Goal: Task Accomplishment & Management: Use online tool/utility

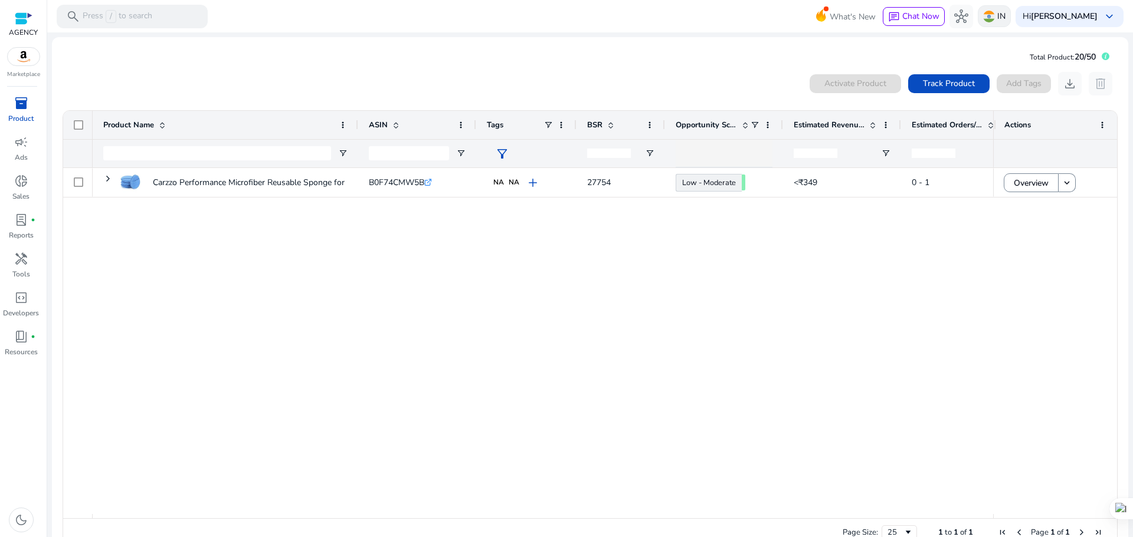
click at [994, 17] on img at bounding box center [989, 17] width 12 height 12
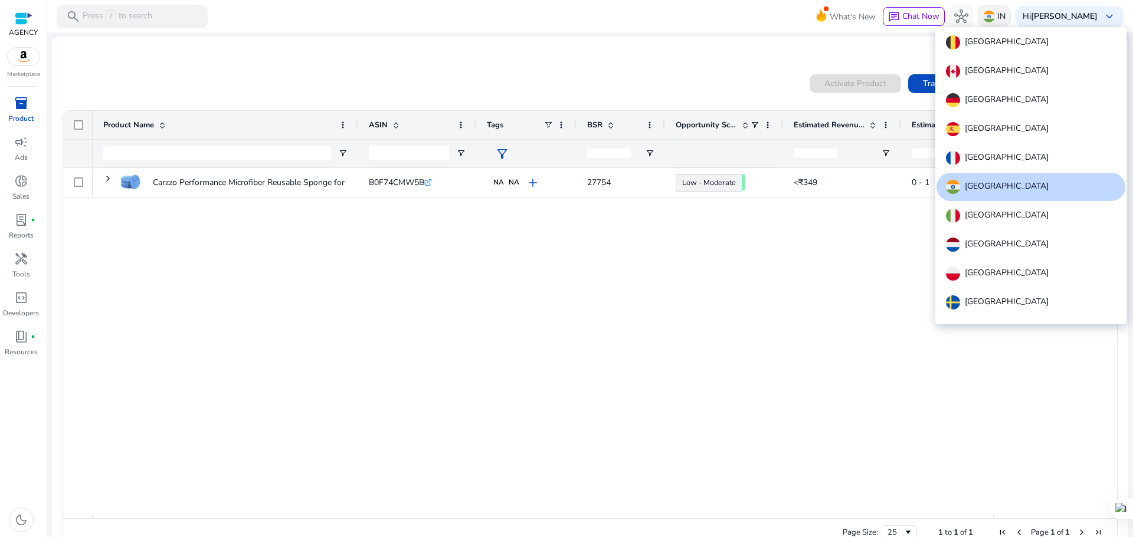
scroll to position [73, 0]
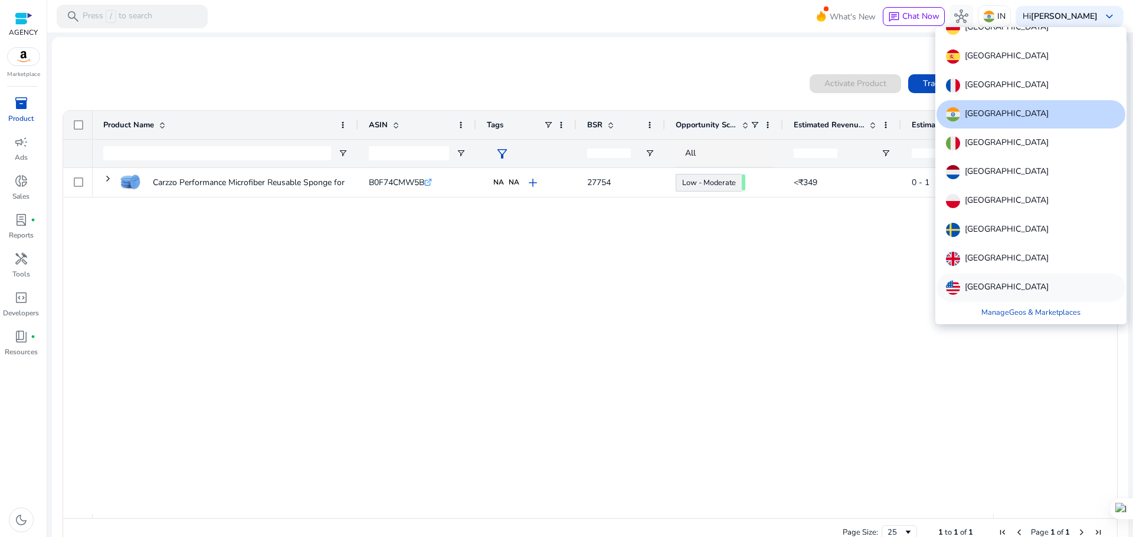
click at [990, 283] on p "[GEOGRAPHIC_DATA]" at bounding box center [1006, 288] width 84 height 14
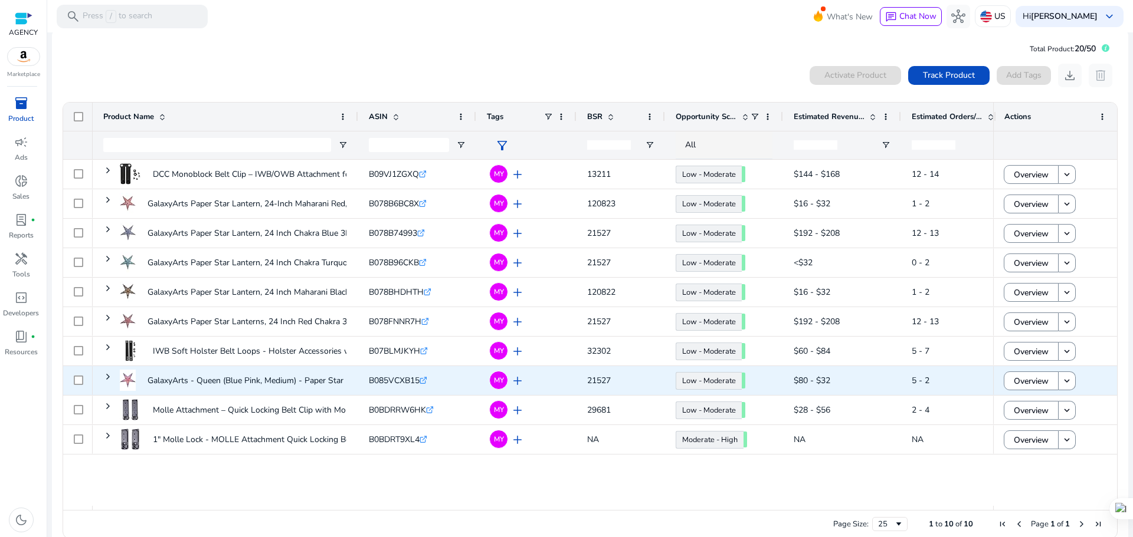
scroll to position [0, 0]
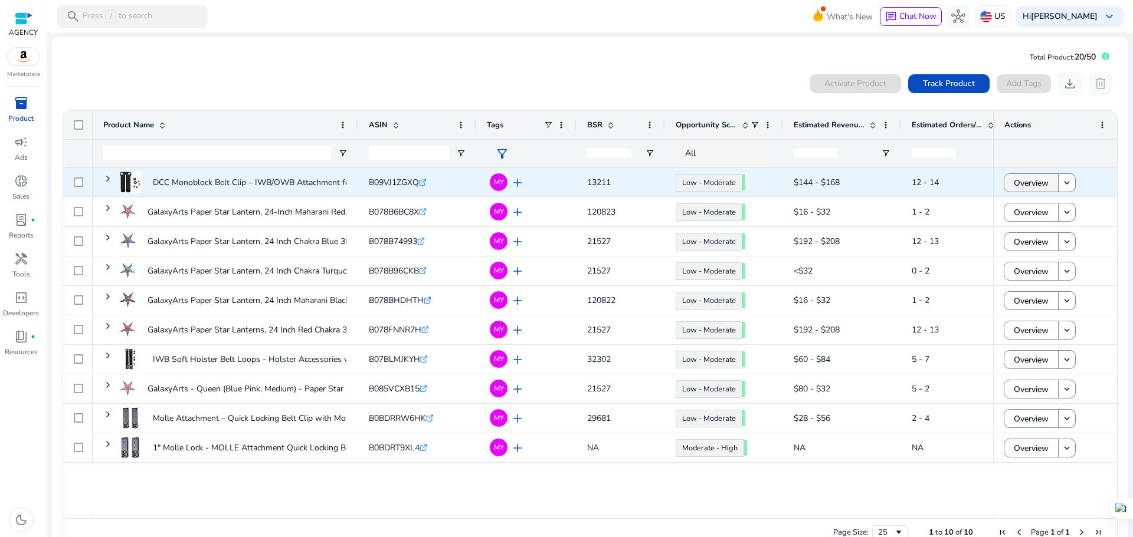
click at [1025, 185] on span "Overview" at bounding box center [1030, 183] width 35 height 24
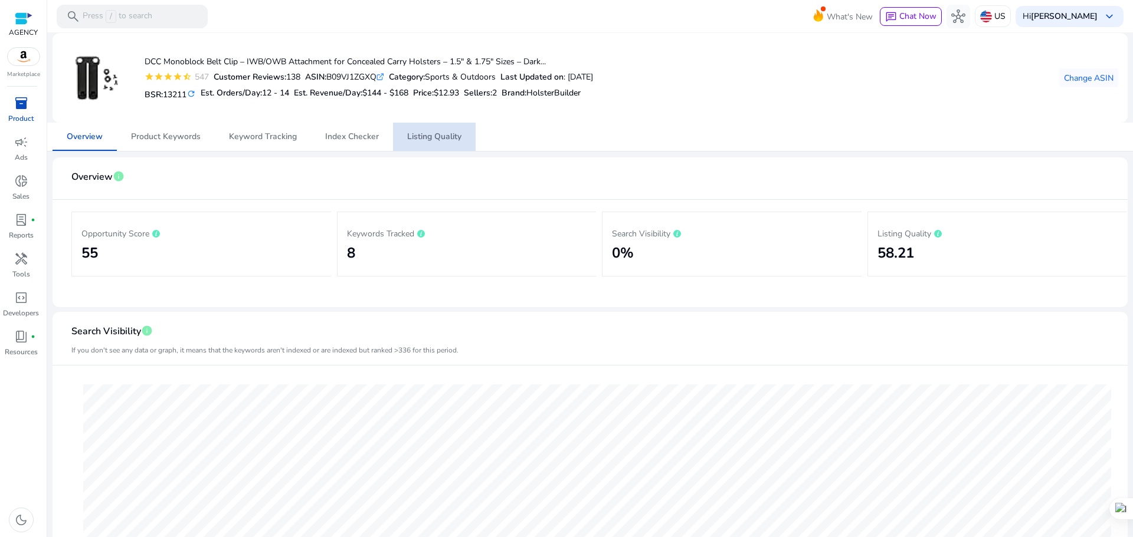
click at [431, 135] on span "Listing Quality" at bounding box center [434, 137] width 54 height 8
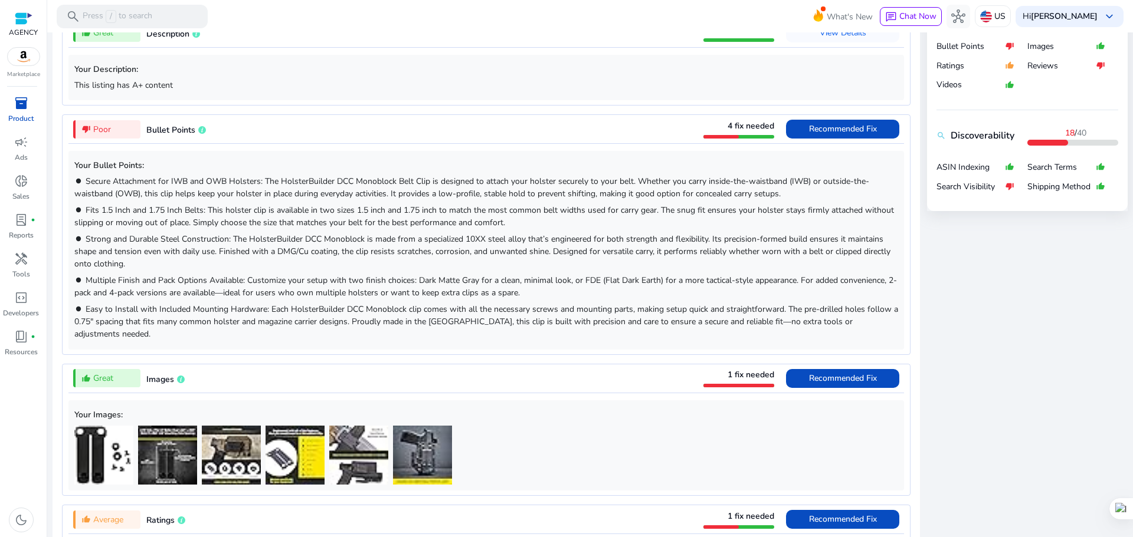
scroll to position [590, 0]
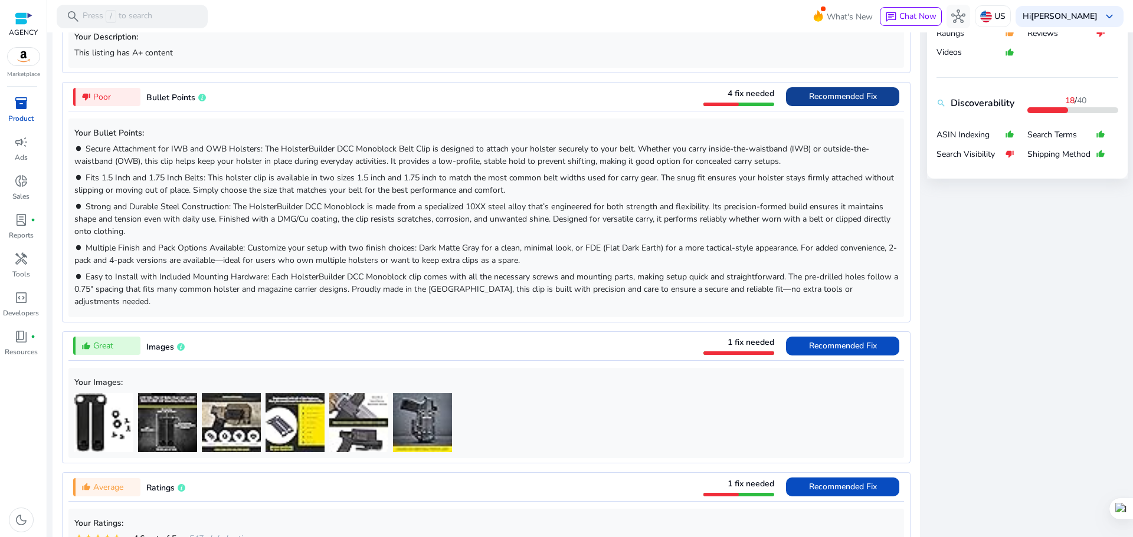
click at [831, 96] on span "Recommended Fix" at bounding box center [843, 96] width 68 height 11
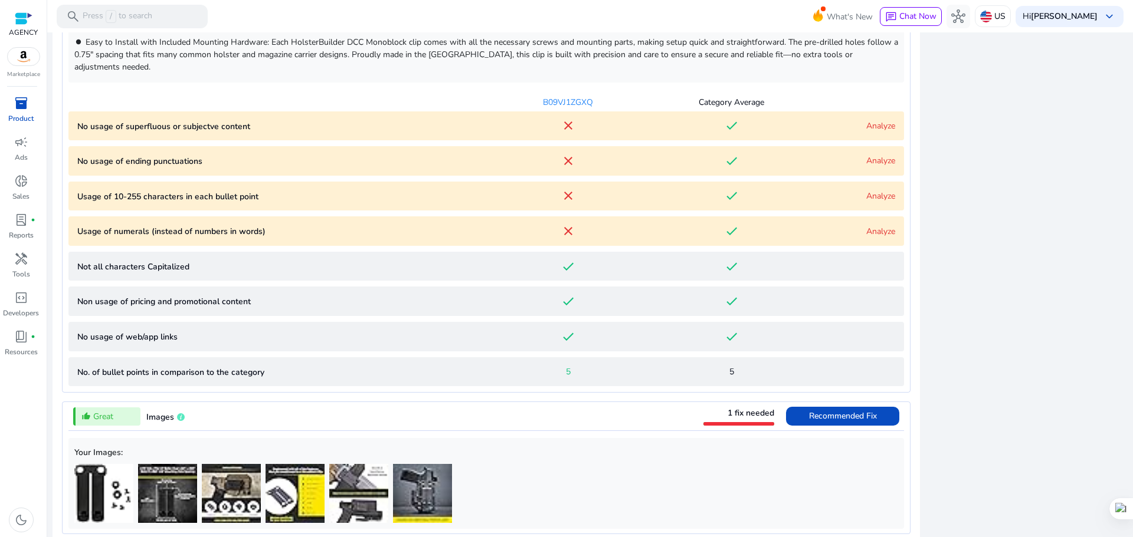
scroll to position [826, 0]
click at [881, 110] on content "No usage of superfluous or subjectve content close done Analyze" at bounding box center [485, 124] width 835 height 29
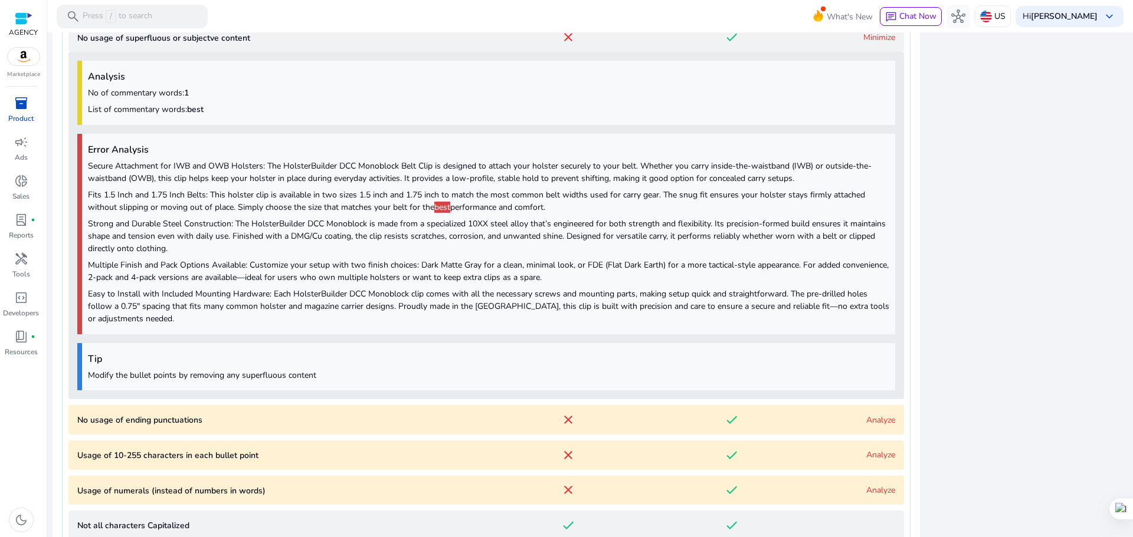
scroll to position [924, 0]
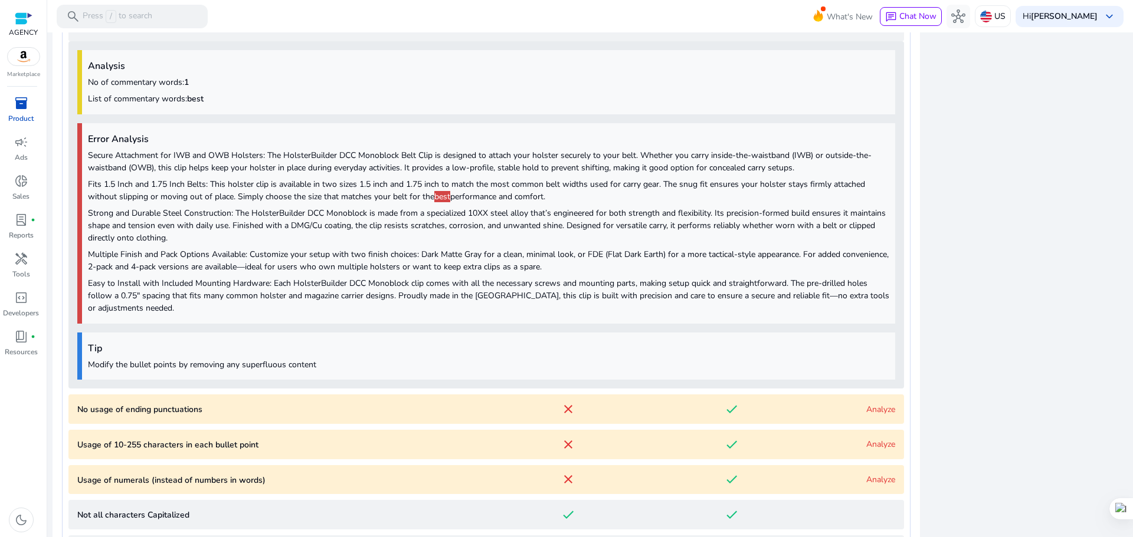
click at [437, 207] on p "Strong and Durable Steel Construction: The HolsterBuilder DCC Monoblock is made…" at bounding box center [488, 225] width 801 height 37
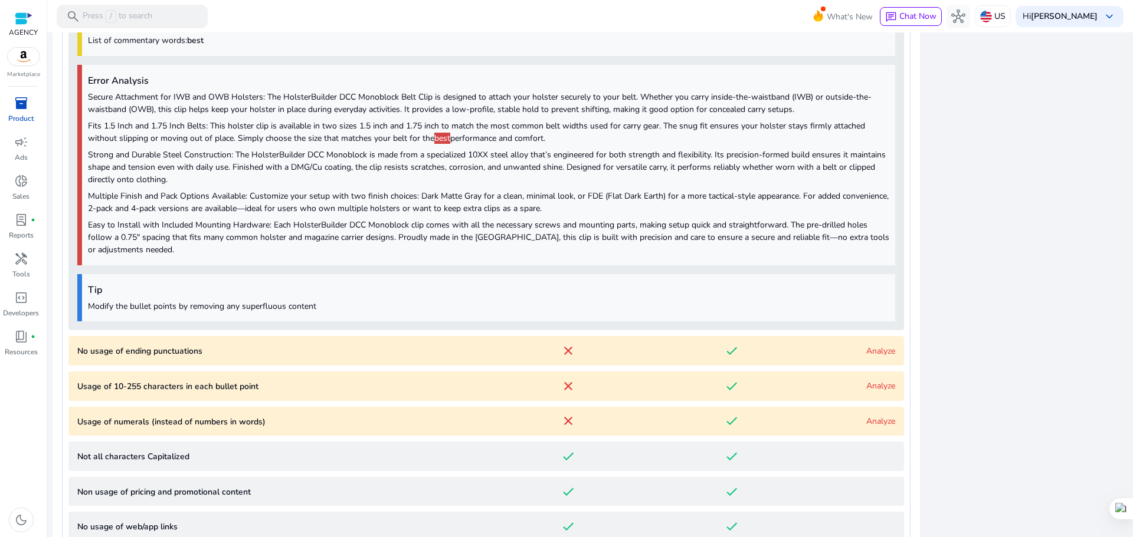
scroll to position [983, 0]
click at [875, 345] on link "Analyze" at bounding box center [880, 350] width 29 height 11
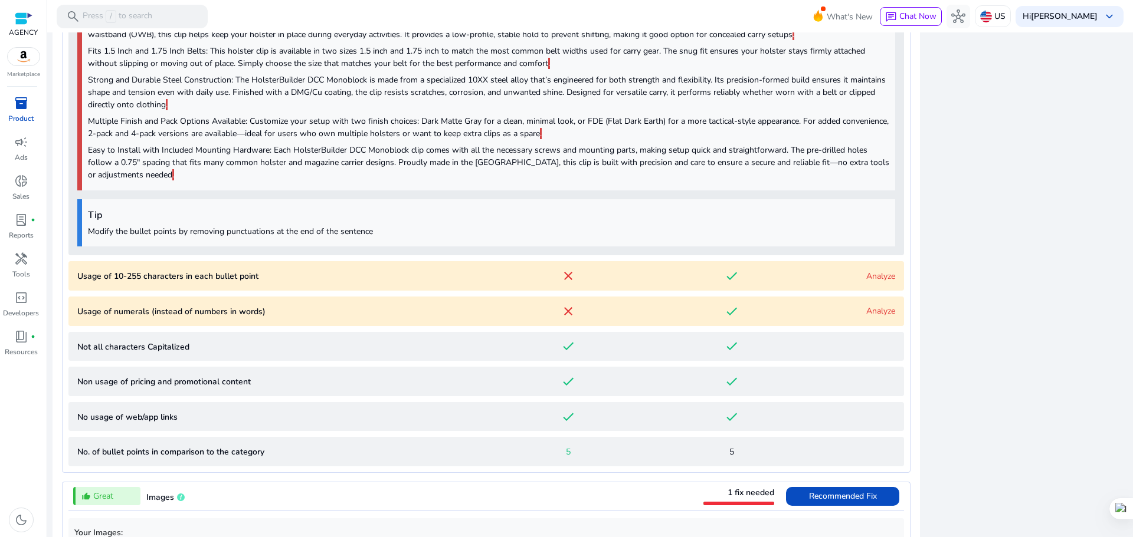
scroll to position [1424, 0]
click at [890, 262] on point "Usage of 10-255 characters in each bullet point close done Analyze" at bounding box center [485, 275] width 835 height 29
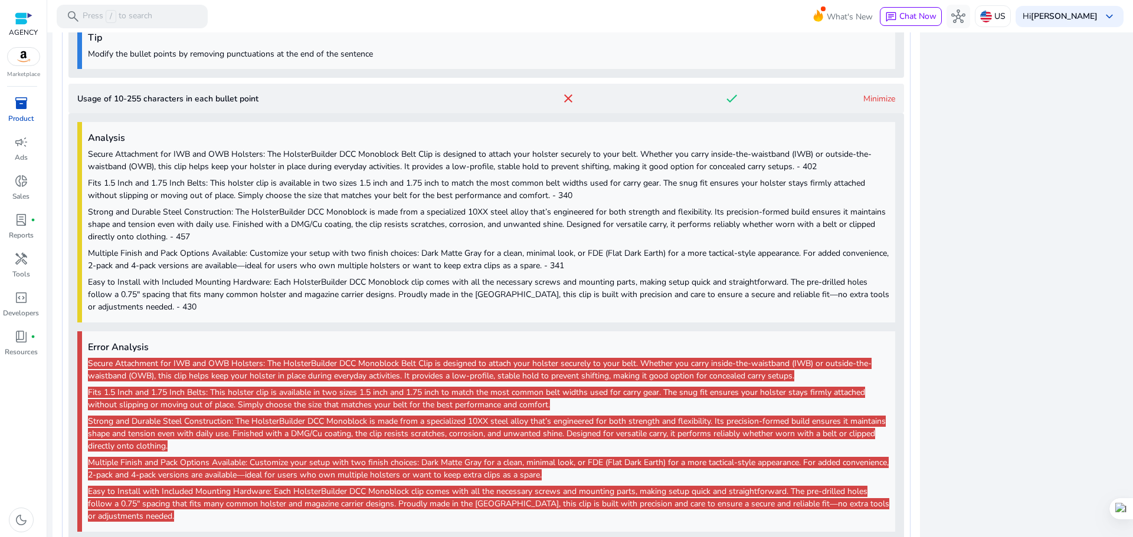
scroll to position [1554, 0]
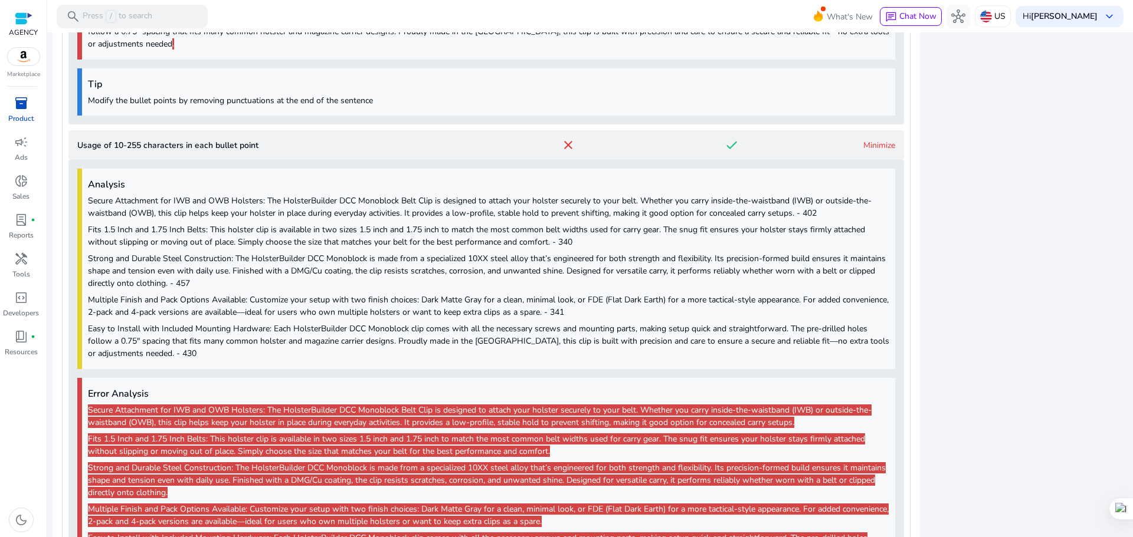
click at [872, 140] on link "Minimize" at bounding box center [879, 145] width 32 height 11
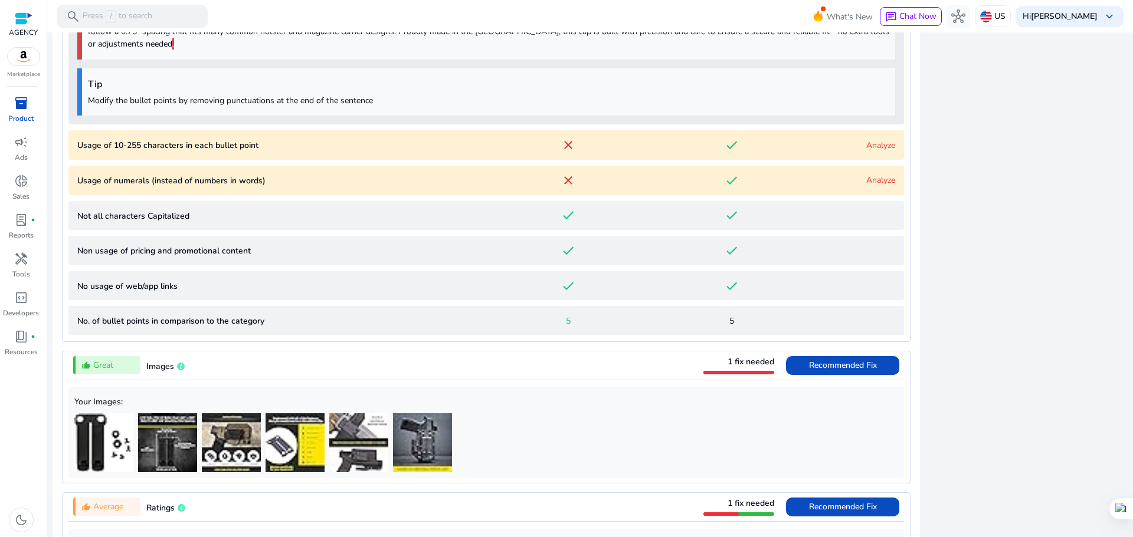
click at [874, 175] on link "Analyze" at bounding box center [880, 180] width 29 height 11
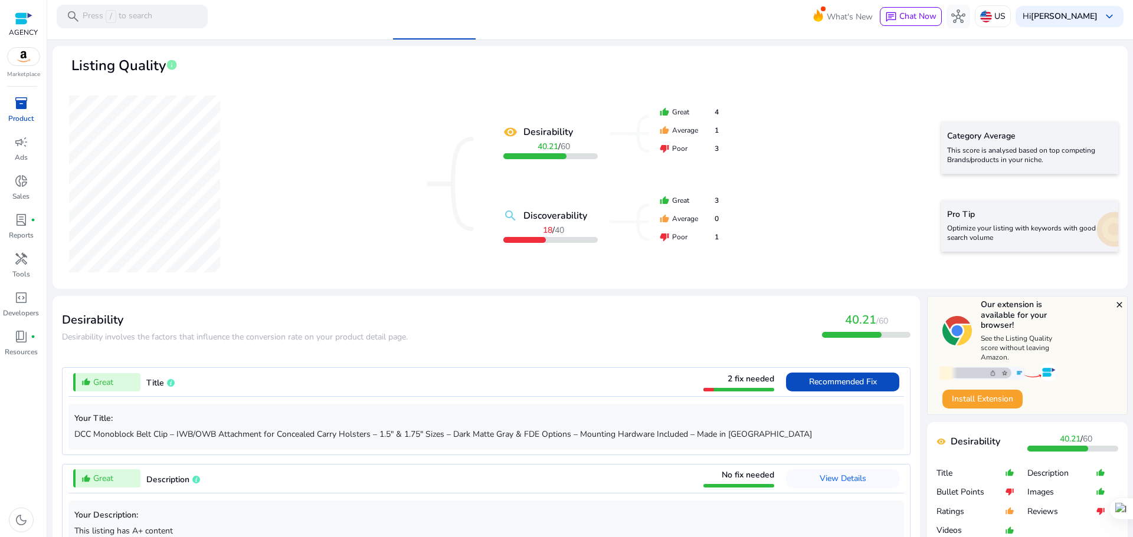
scroll to position [0, 0]
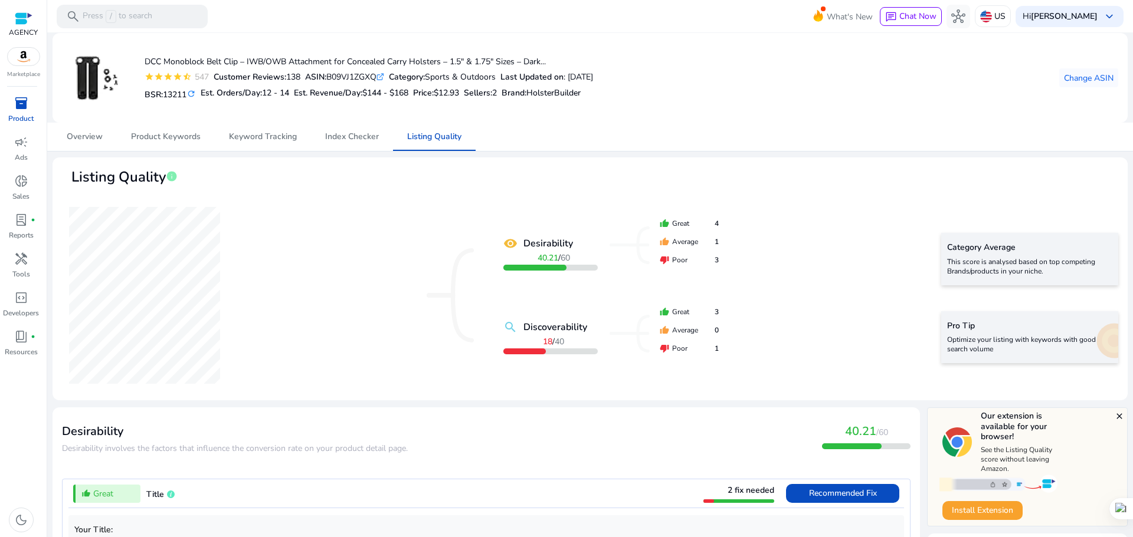
click at [27, 110] on span "inventory_2" at bounding box center [21, 103] width 14 height 14
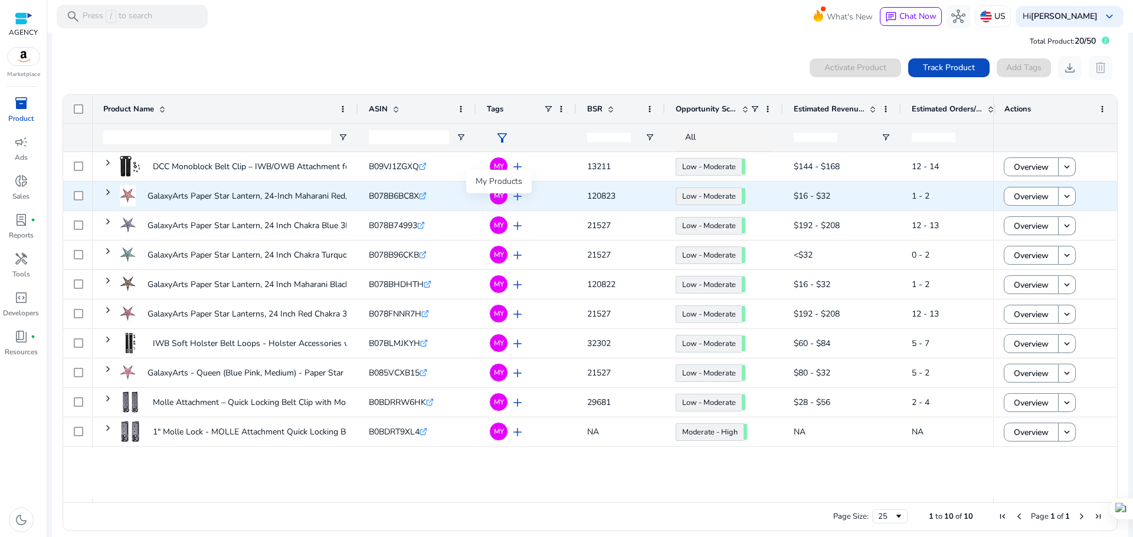
scroll to position [26, 0]
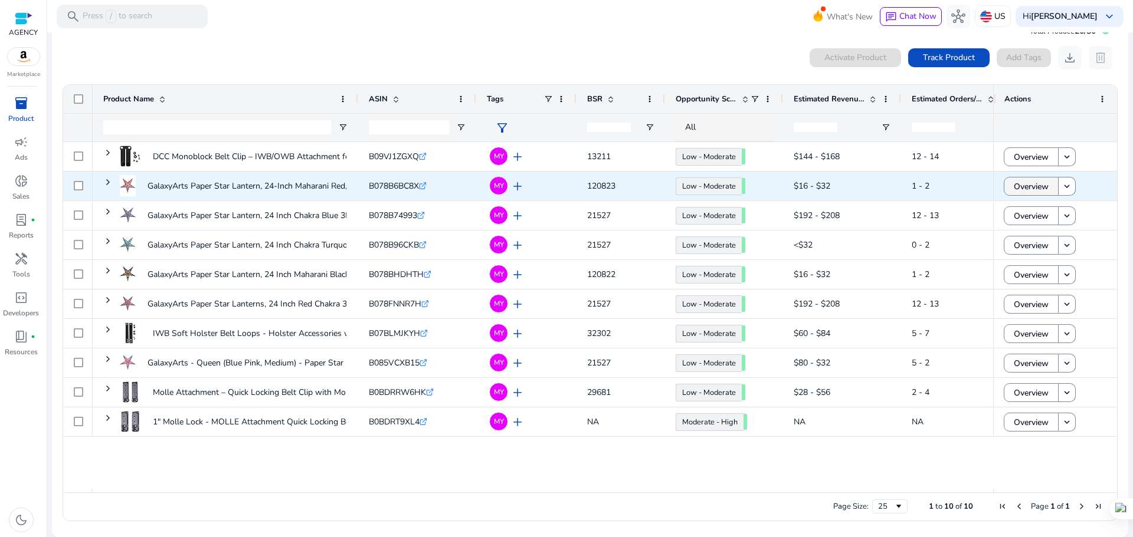
click at [1014, 188] on span "Overview" at bounding box center [1030, 187] width 35 height 24
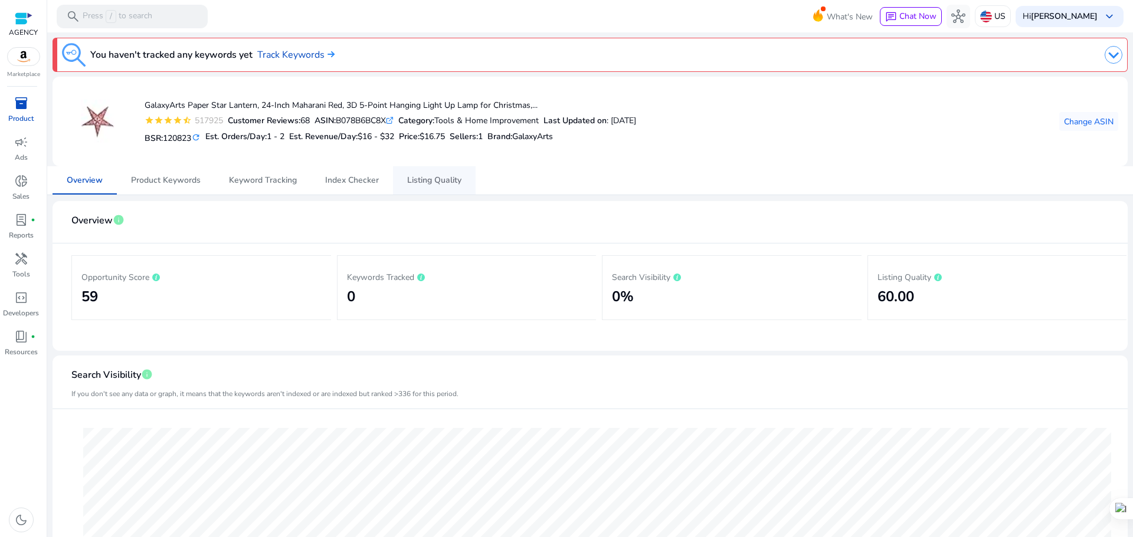
click at [450, 176] on span "Listing Quality" at bounding box center [434, 180] width 54 height 8
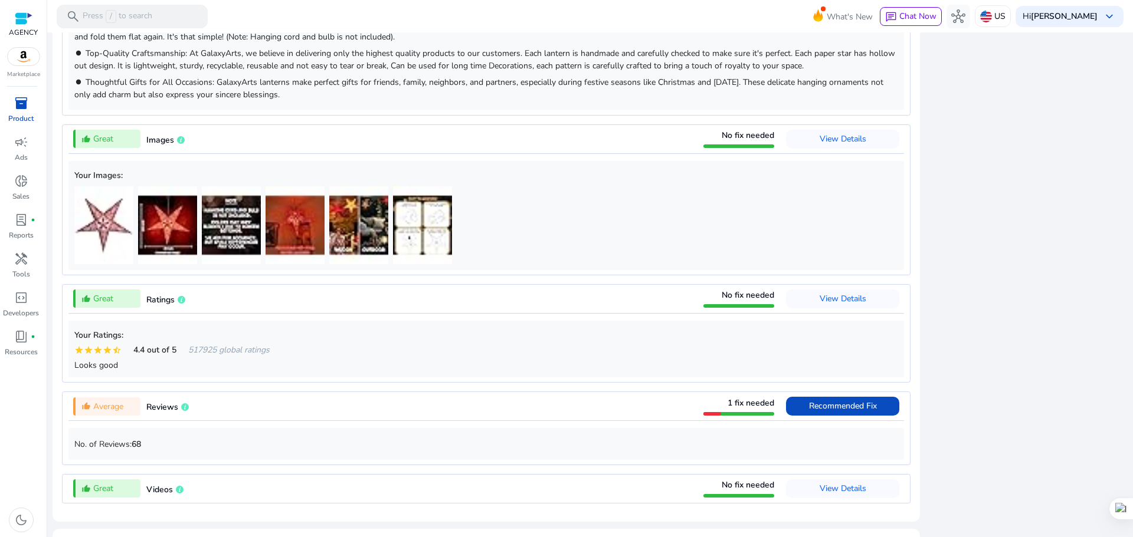
scroll to position [1064, 0]
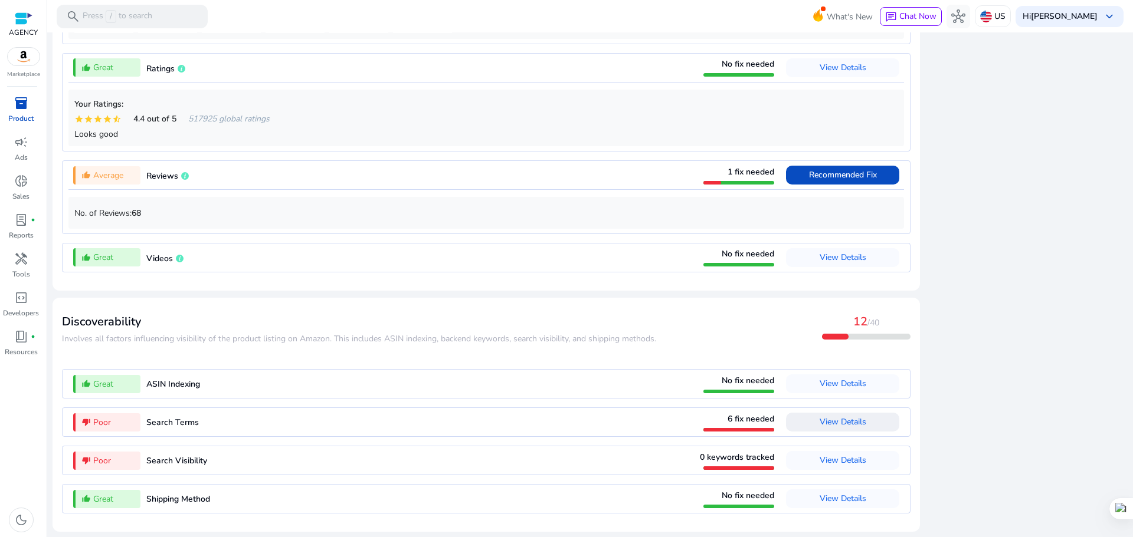
click at [843, 420] on span "View Details" at bounding box center [842, 421] width 47 height 11
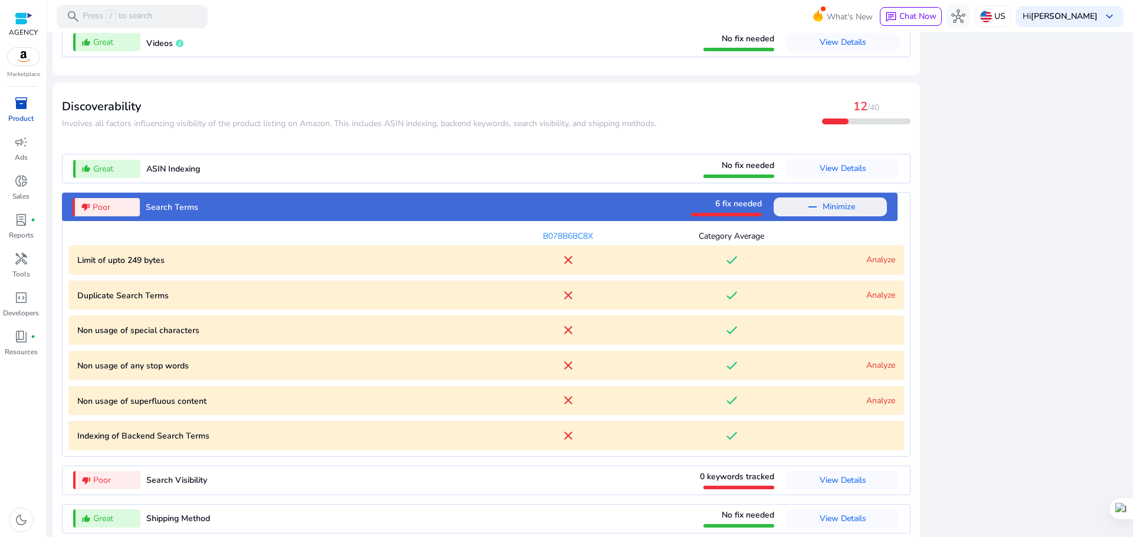
scroll to position [1299, 0]
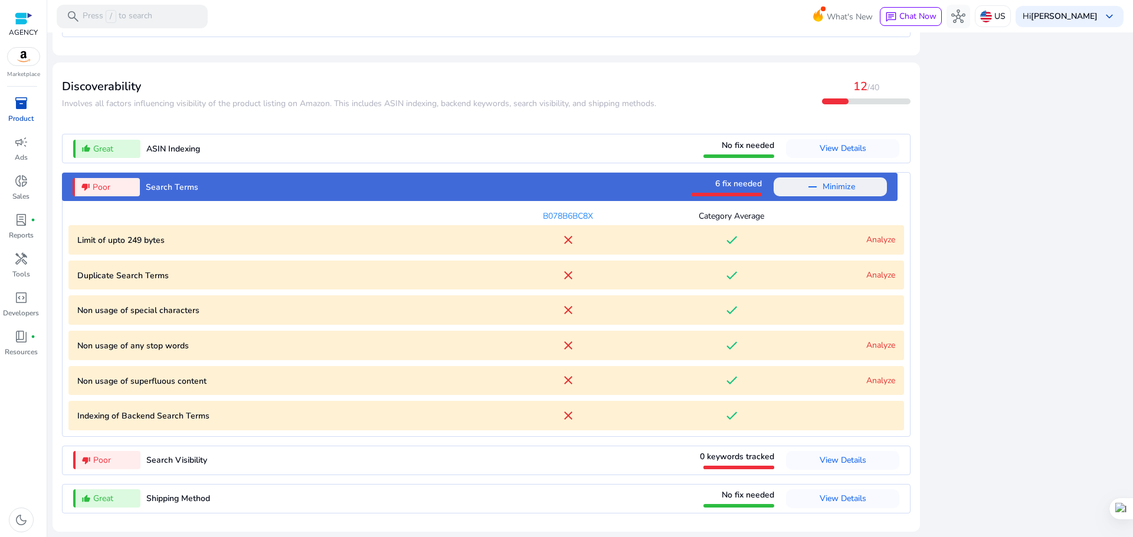
click at [872, 271] on link "Analyze" at bounding box center [880, 275] width 29 height 11
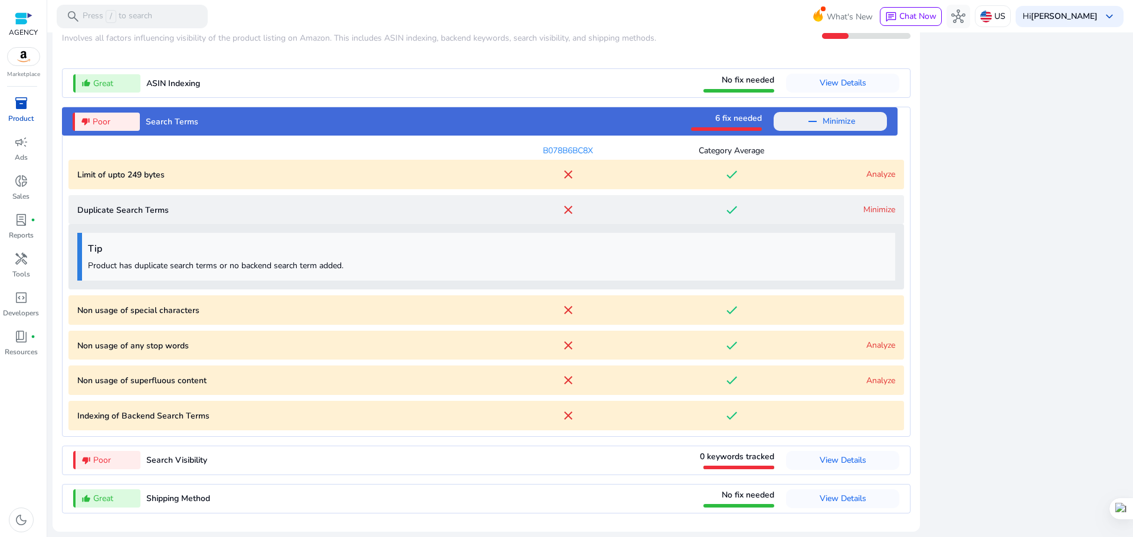
scroll to position [1365, 0]
click at [868, 209] on link "Minimize" at bounding box center [879, 209] width 32 height 11
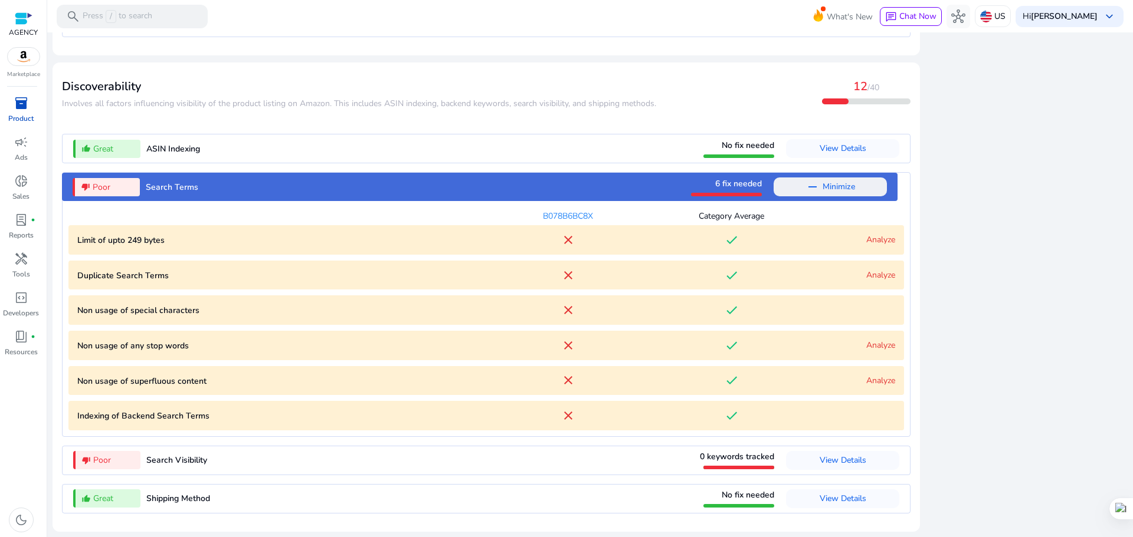
click at [868, 346] on link "Analyze" at bounding box center [880, 345] width 29 height 11
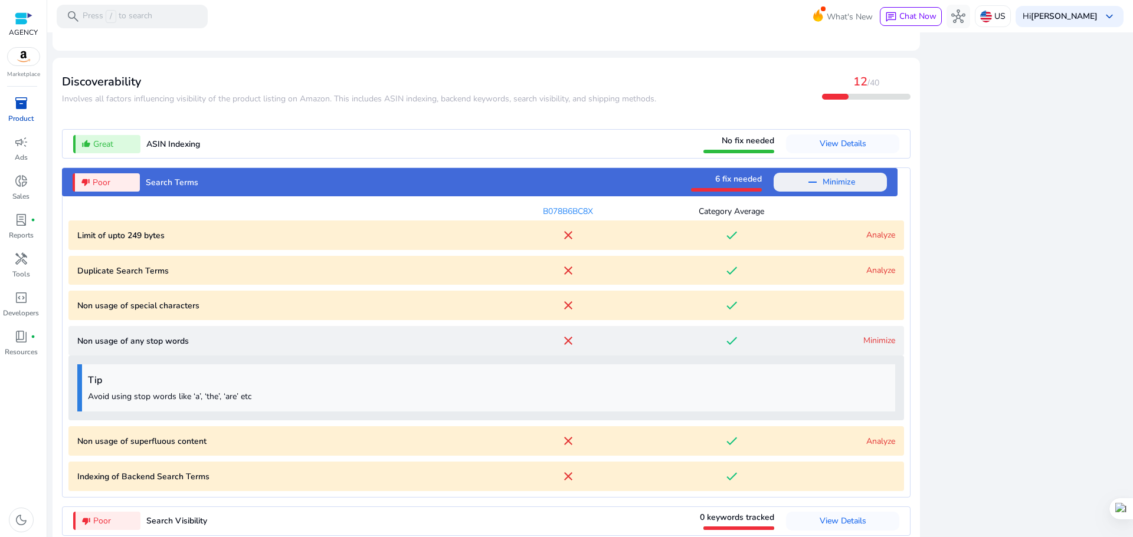
scroll to position [1365, 0]
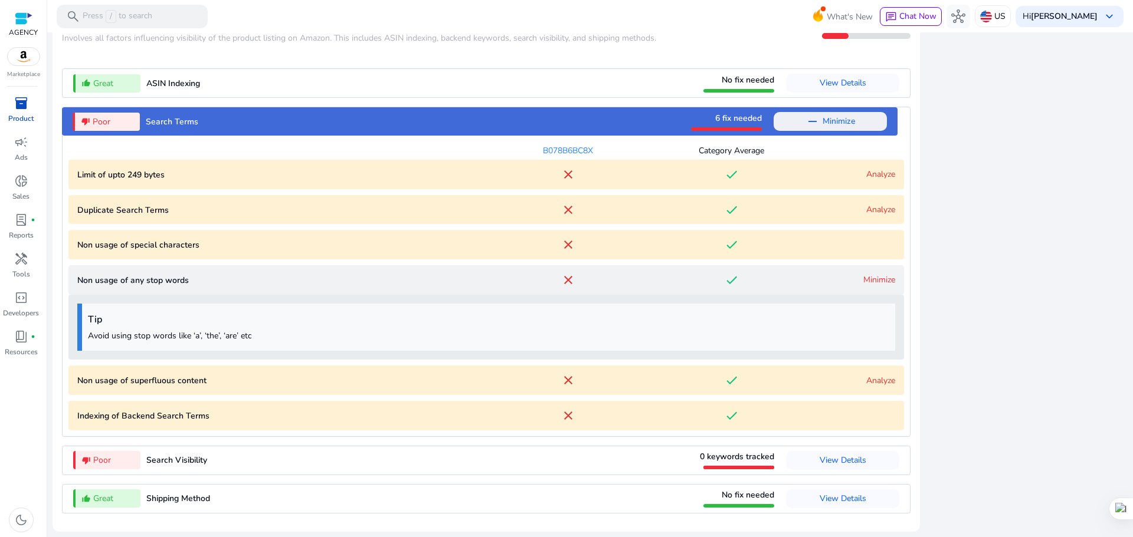
click at [885, 277] on link "Minimize" at bounding box center [879, 279] width 32 height 11
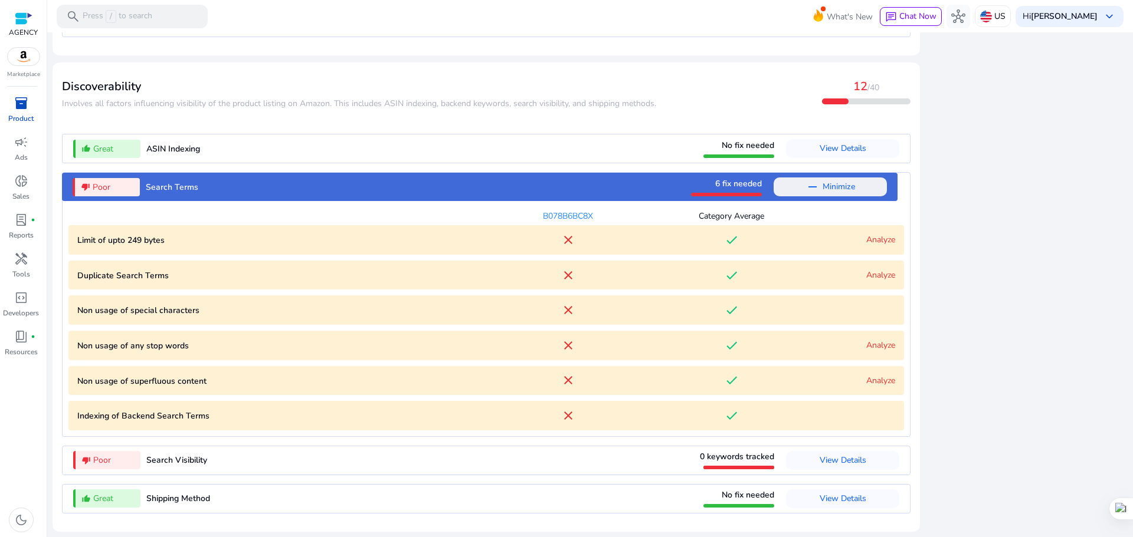
click at [878, 378] on link "Analyze" at bounding box center [880, 380] width 29 height 11
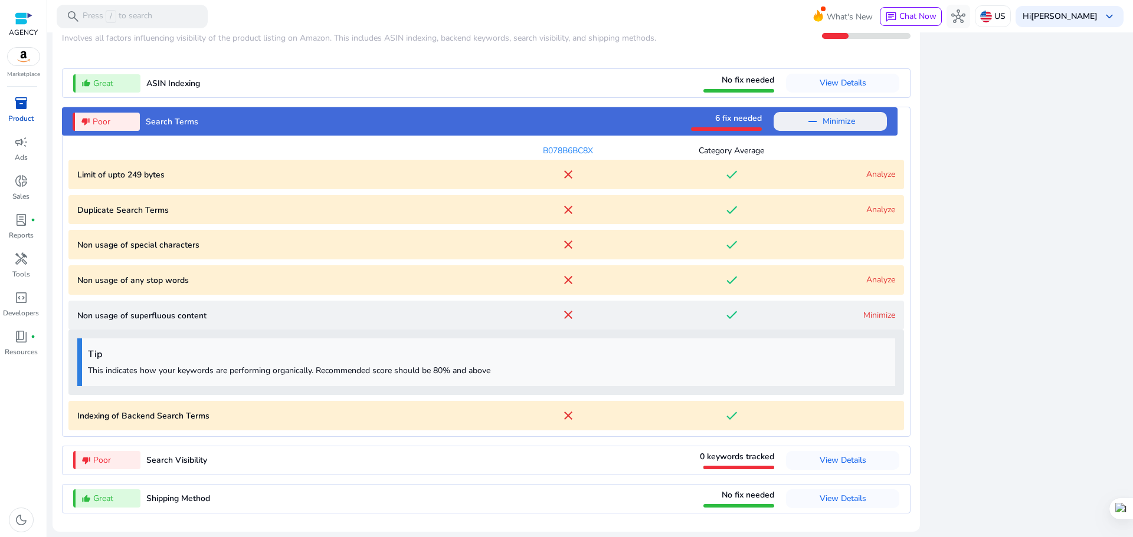
click at [863, 313] on link "Minimize" at bounding box center [879, 315] width 32 height 11
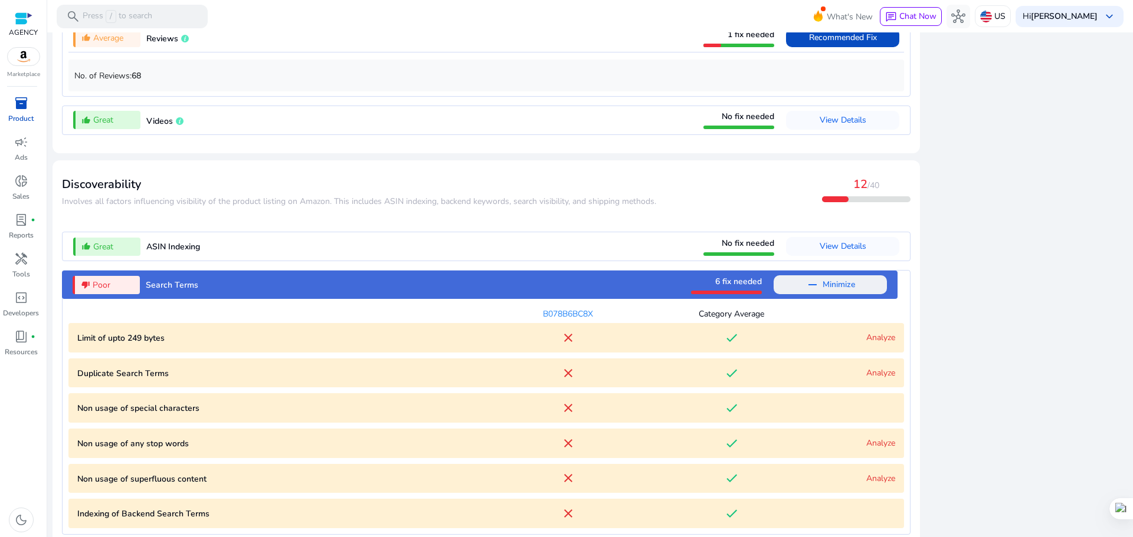
scroll to position [1181, 0]
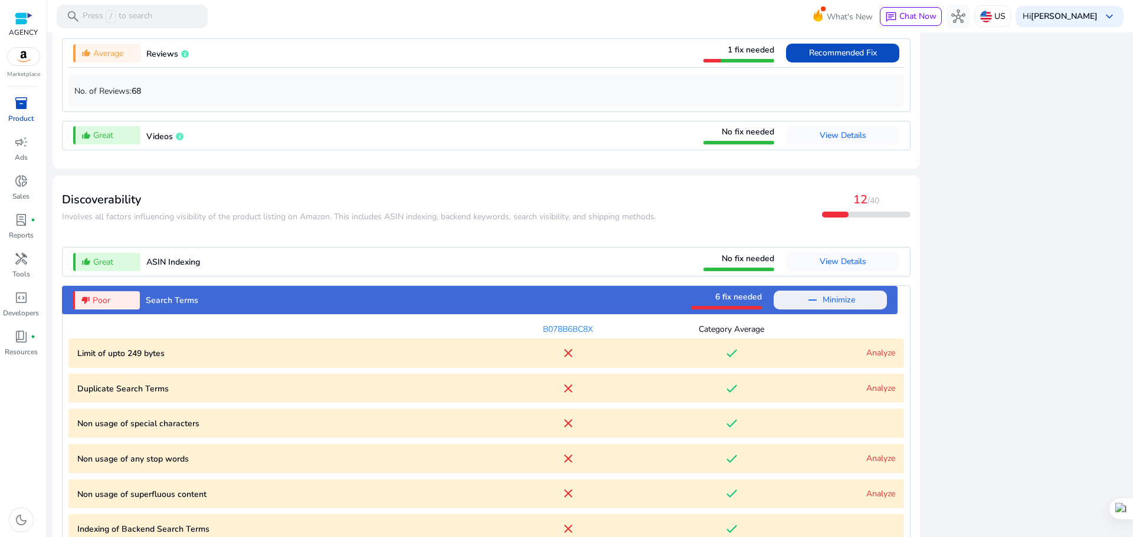
click at [815, 301] on span "remove Minimize" at bounding box center [830, 300] width 50 height 19
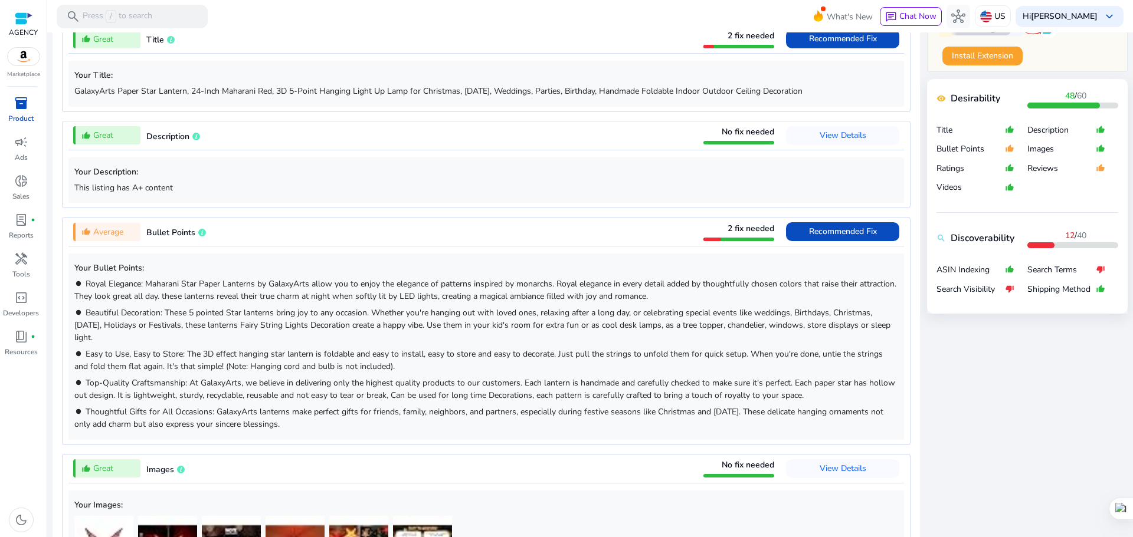
scroll to position [590, 0]
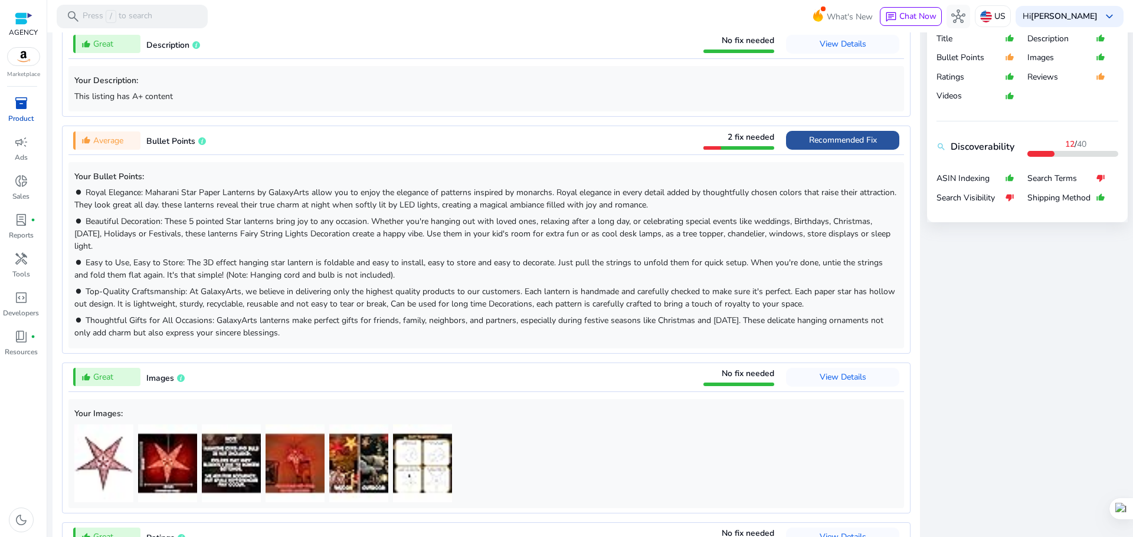
click at [849, 136] on span "Recommended Fix" at bounding box center [843, 139] width 68 height 11
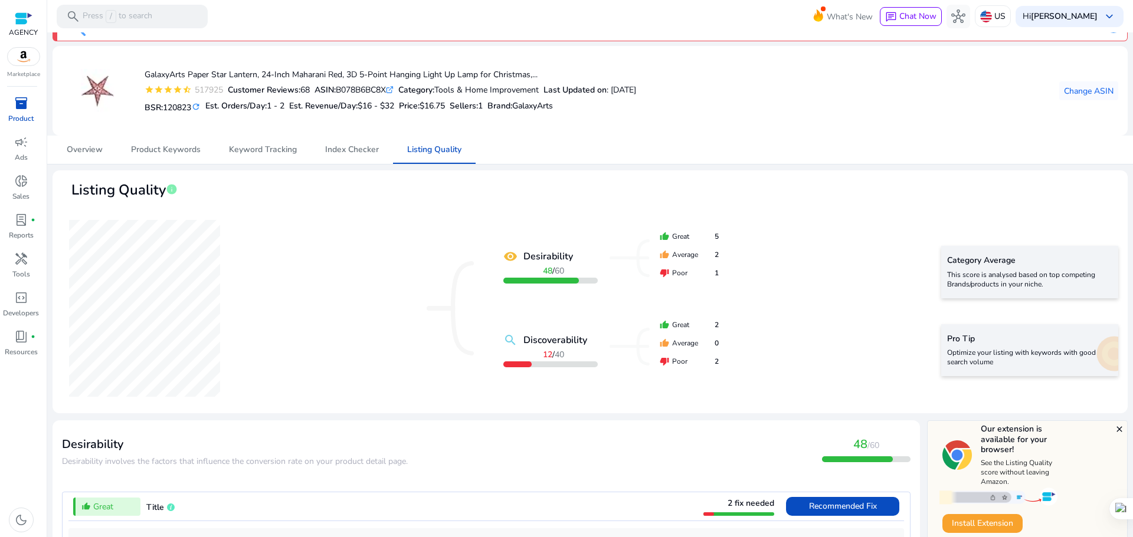
scroll to position [0, 0]
